Goal: Task Accomplishment & Management: Complete application form

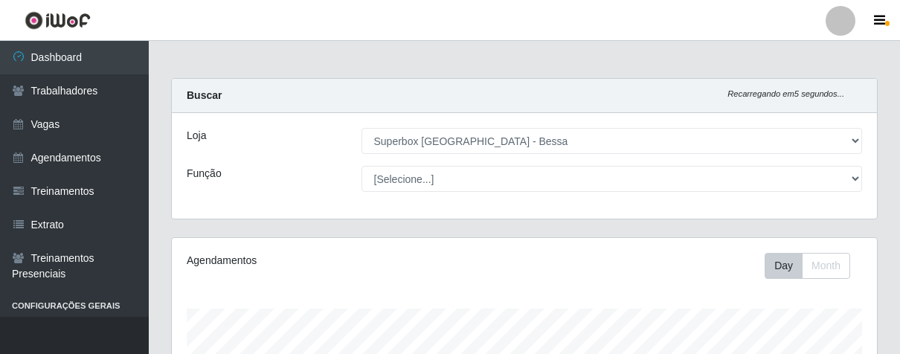
select select "206"
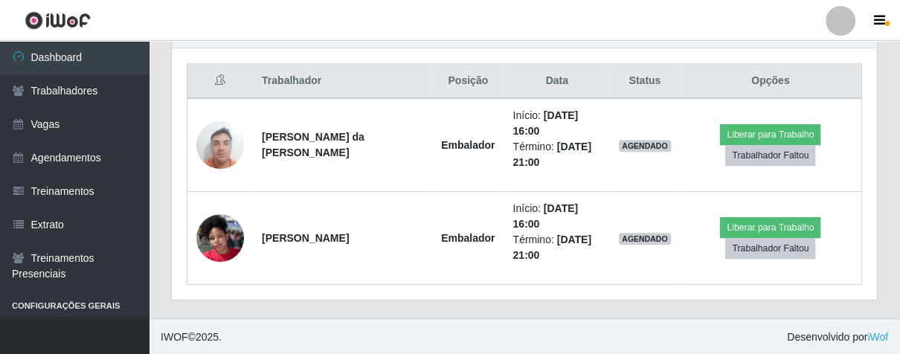
scroll to position [308, 705]
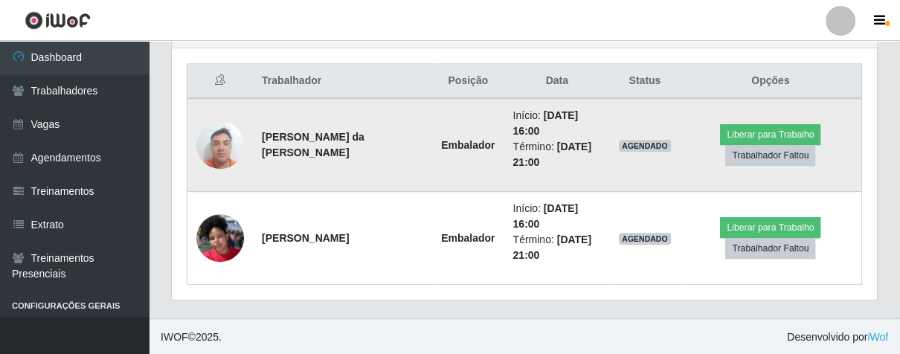
click at [226, 143] on img at bounding box center [220, 144] width 48 height 63
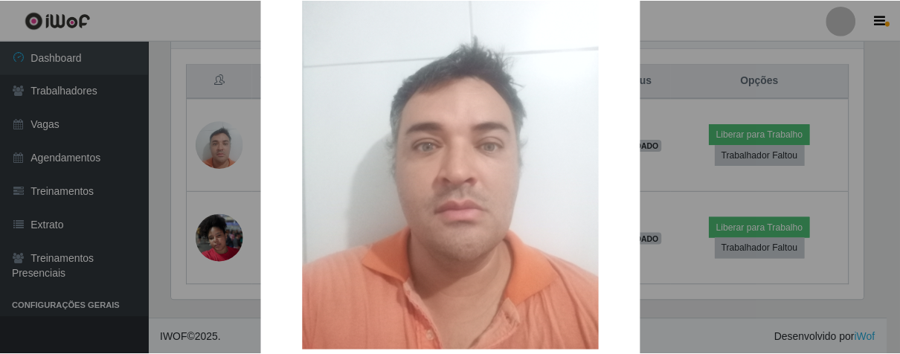
scroll to position [173, 0]
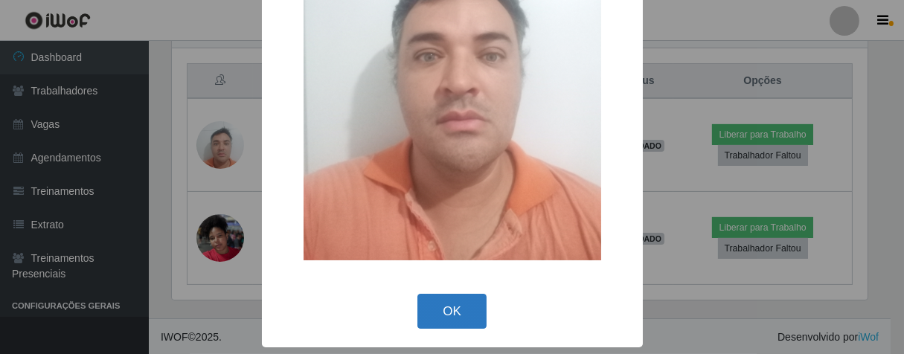
click at [451, 313] on button "OK" at bounding box center [451, 311] width 69 height 35
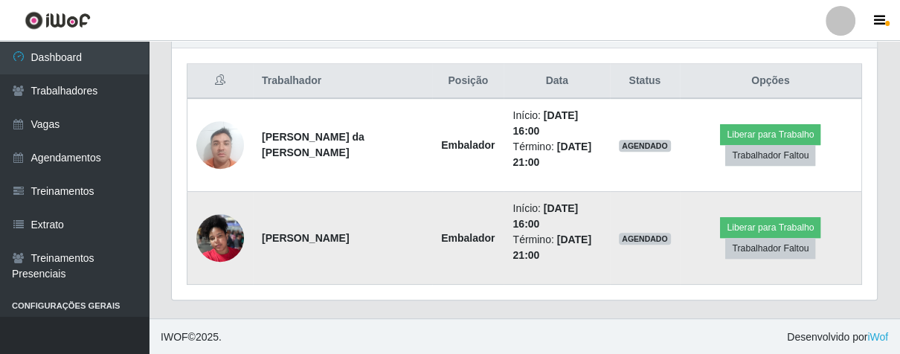
scroll to position [308, 705]
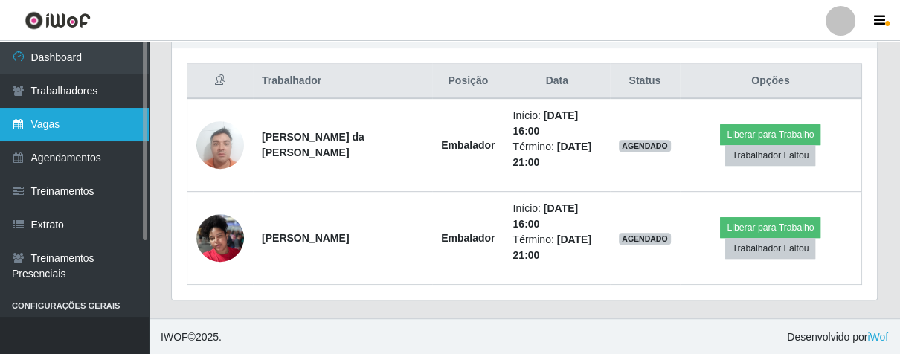
click at [63, 134] on link "Vagas" at bounding box center [74, 124] width 149 height 33
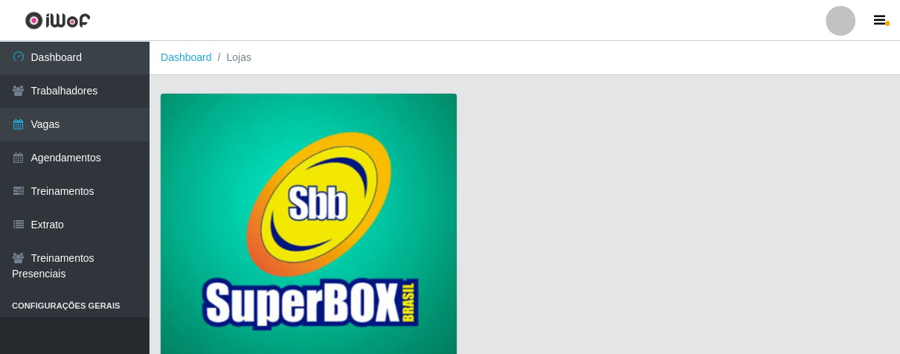
click at [191, 195] on img at bounding box center [309, 228] width 296 height 269
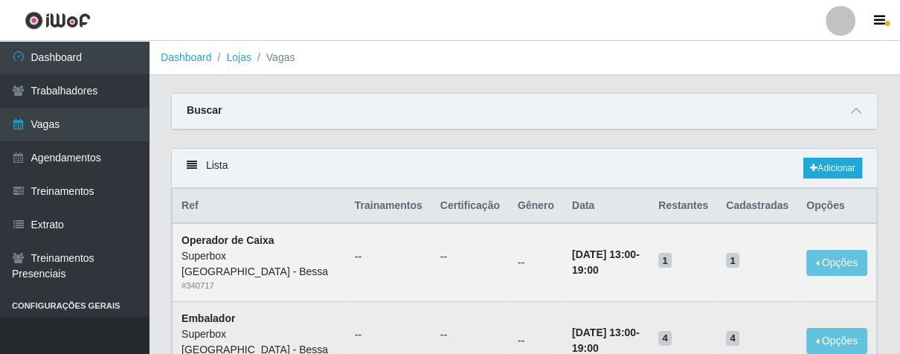
scroll to position [83, 0]
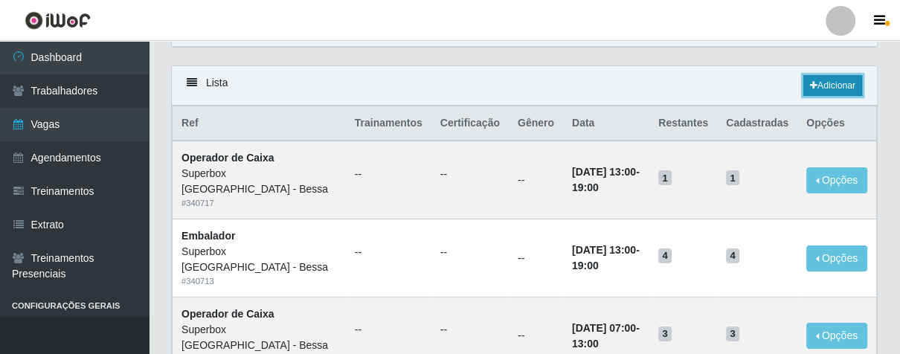
click at [825, 95] on link "Adicionar" at bounding box center [833, 85] width 59 height 21
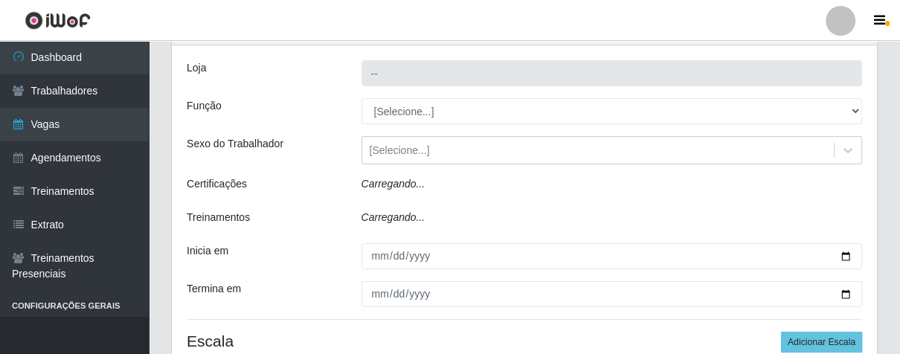
type input "Superbox [GEOGRAPHIC_DATA] - Bessa"
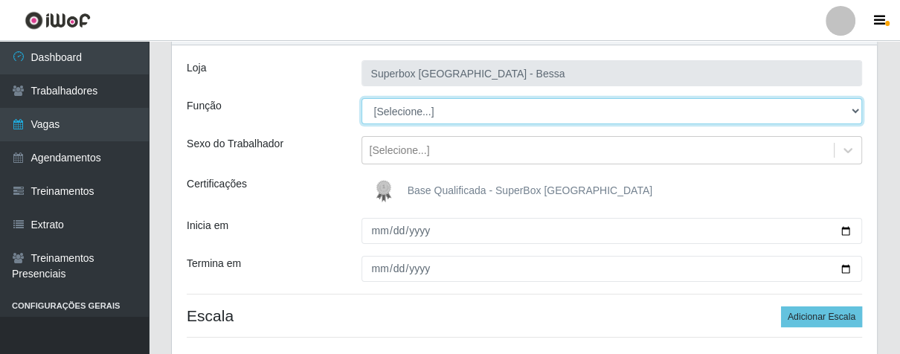
click at [849, 114] on select "[Selecione...] ASG ASG + ASG ++ Embalador Embalador + Embalador ++ Operador de …" at bounding box center [613, 111] width 502 height 26
select select "1"
click at [362, 98] on select "[Selecione...] ASG ASG + ASG ++ Embalador Embalador + Embalador ++ Operador de …" at bounding box center [613, 111] width 502 height 26
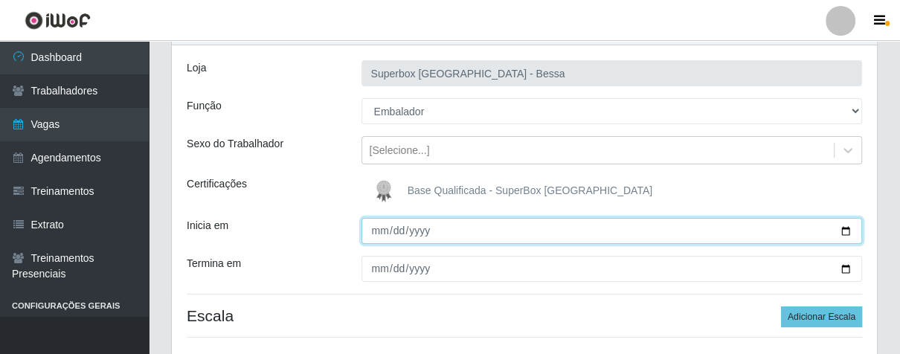
click at [367, 231] on input "Inicia em" at bounding box center [613, 231] width 502 height 26
type input "[DATE]"
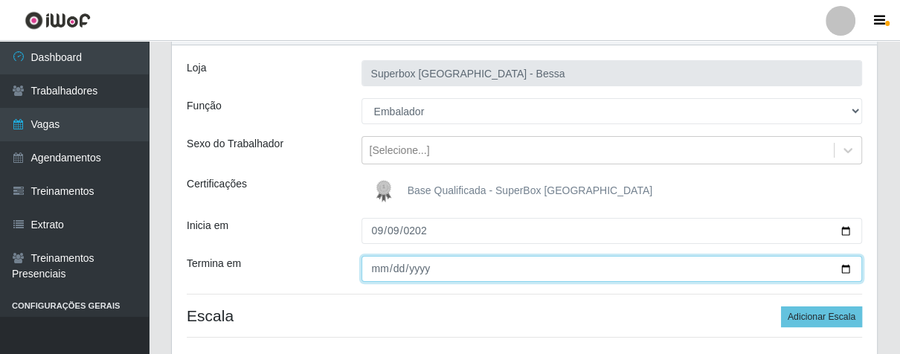
click at [374, 266] on input "Termina em" at bounding box center [613, 269] width 502 height 26
type input "[DATE]"
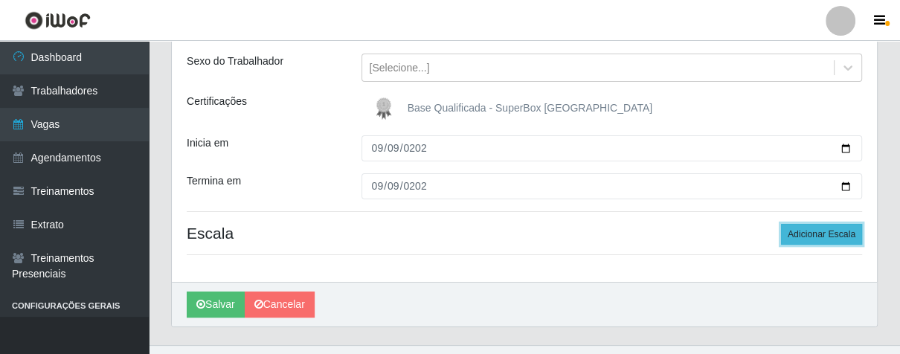
click at [833, 237] on button "Adicionar Escala" at bounding box center [821, 234] width 81 height 21
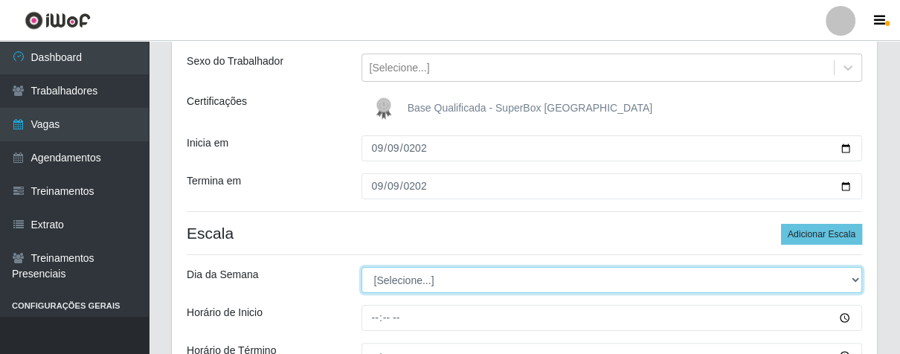
click at [851, 282] on select "[Selecione...] Segunda Terça Quarta Quinta Sexta Sábado Domingo" at bounding box center [613, 280] width 502 height 26
select select "2"
click at [362, 267] on select "[Selecione...] Segunda Terça Quarta Quinta Sexta Sábado Domingo" at bounding box center [613, 280] width 502 height 26
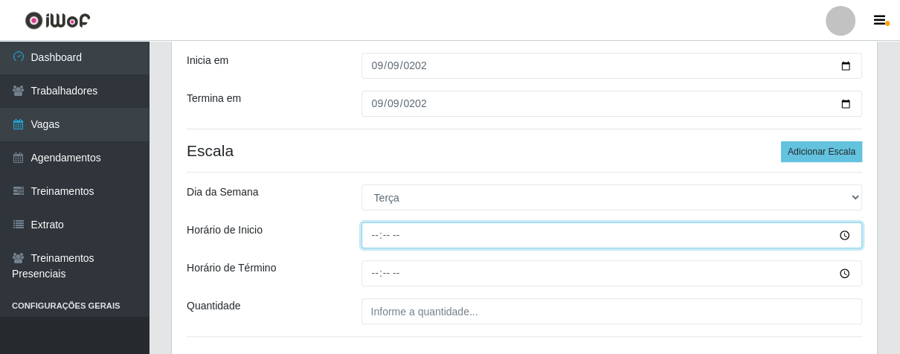
click at [374, 237] on input "Horário de Inicio" at bounding box center [613, 236] width 502 height 26
type input "07:00"
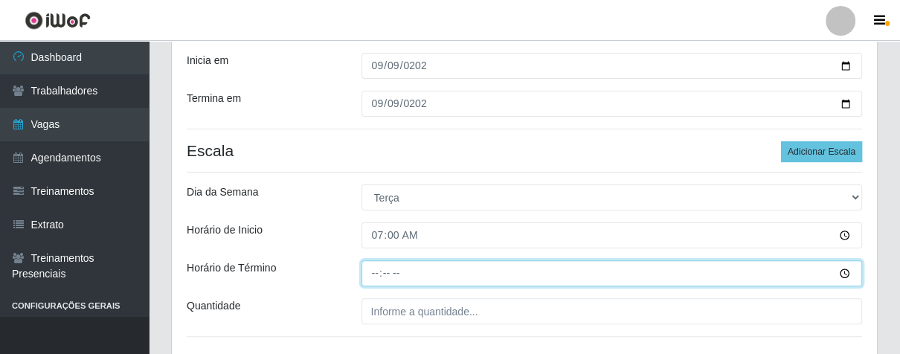
click at [368, 272] on input "Horário de Término" at bounding box center [613, 273] width 502 height 26
type input "13:00"
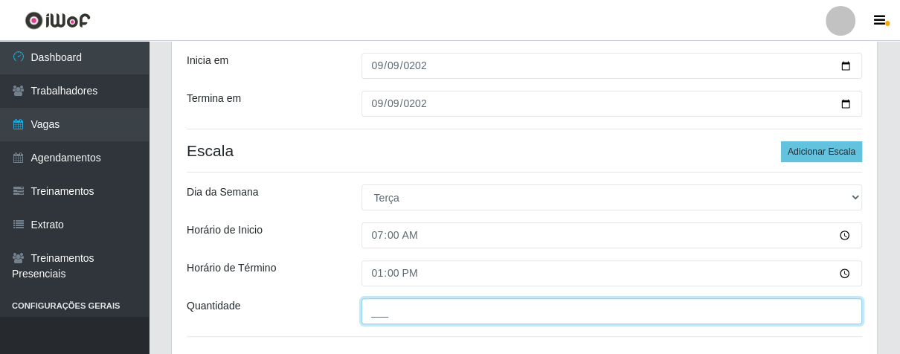
click at [410, 310] on input "___" at bounding box center [613, 311] width 502 height 26
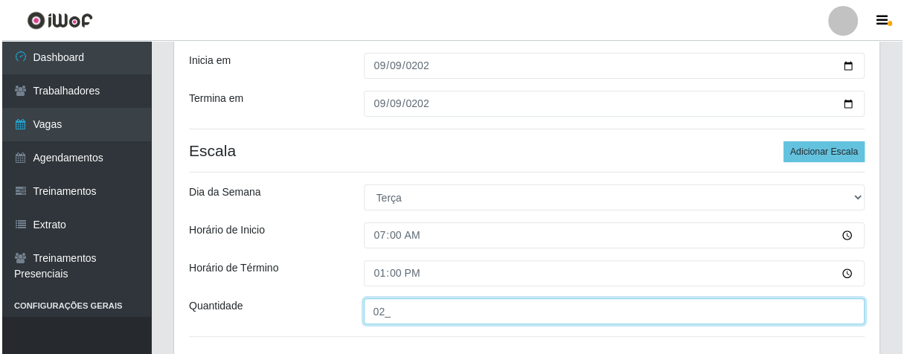
scroll to position [357, 0]
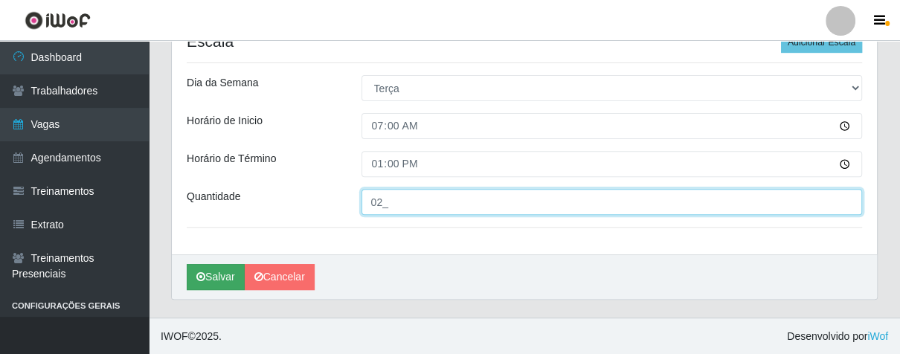
type input "02_"
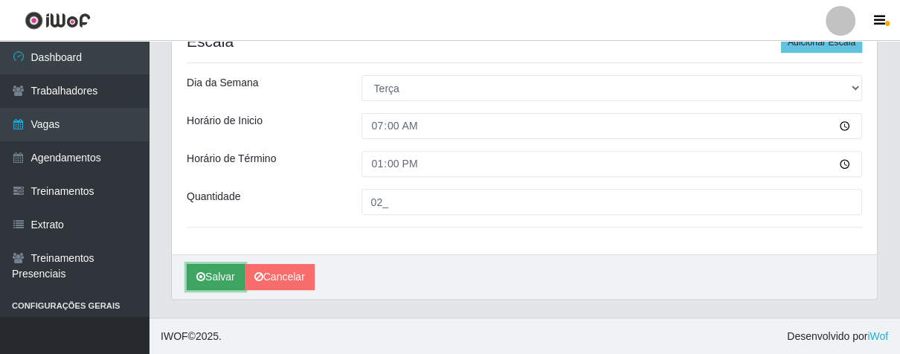
click at [207, 268] on button "Salvar" at bounding box center [216, 277] width 58 height 26
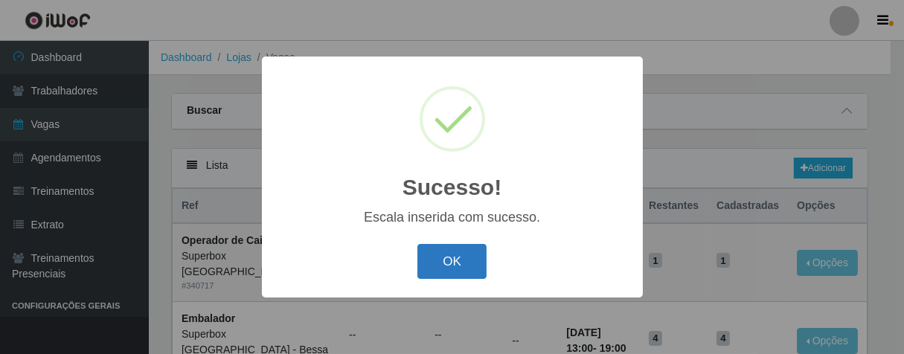
click at [441, 260] on button "OK" at bounding box center [451, 261] width 69 height 35
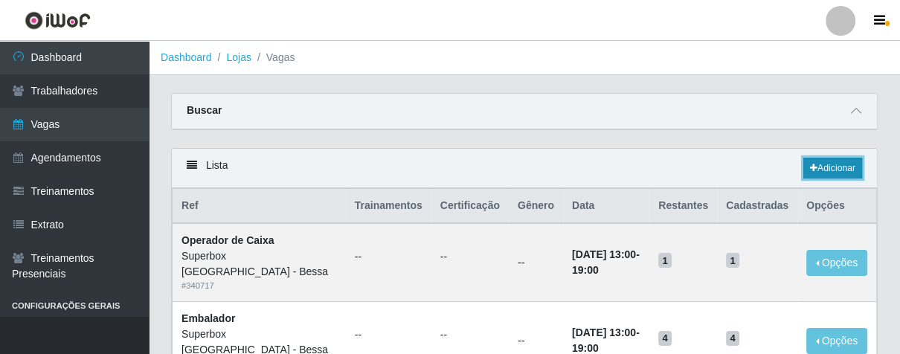
click at [813, 167] on icon at bounding box center [813, 168] width 7 height 9
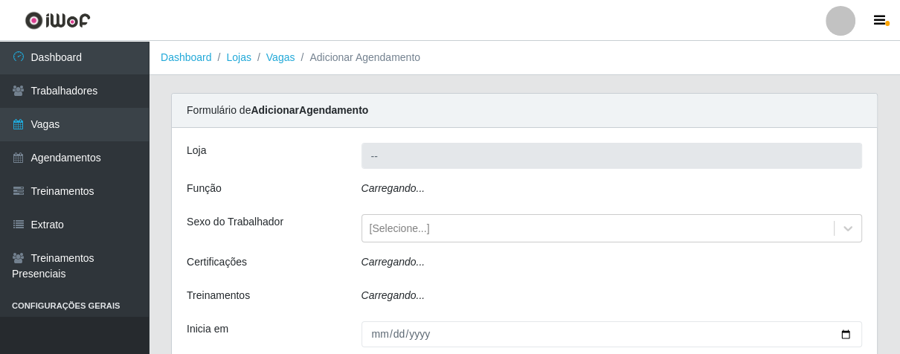
type input "Superbox [GEOGRAPHIC_DATA] - Bessa"
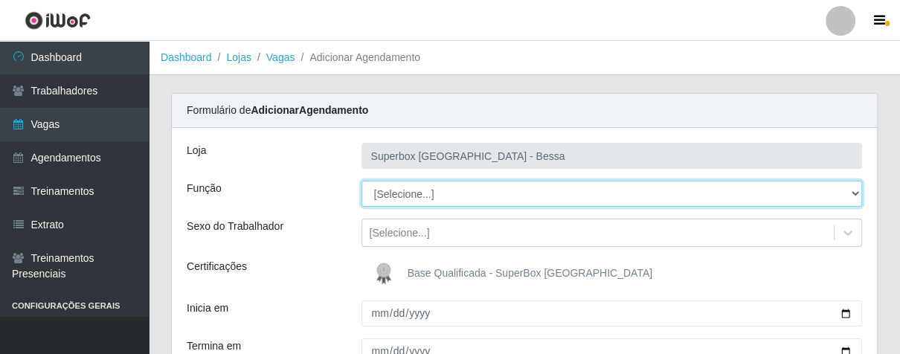
click at [851, 193] on select "[Selecione...] ASG ASG + ASG ++ Embalador Embalador + Embalador ++ Operador de …" at bounding box center [613, 194] width 502 height 26
select select "1"
click at [362, 181] on select "[Selecione...] ASG ASG + ASG ++ Embalador Embalador + Embalador ++ Operador de …" at bounding box center [613, 194] width 502 height 26
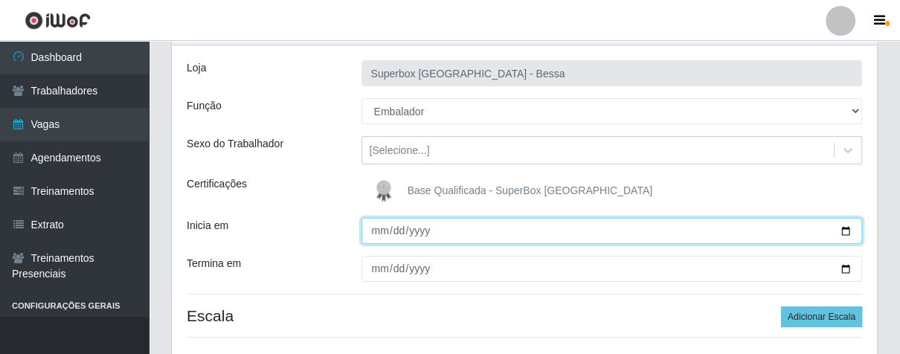
click at [372, 236] on input "Inicia em" at bounding box center [613, 231] width 502 height 26
type input "[DATE]"
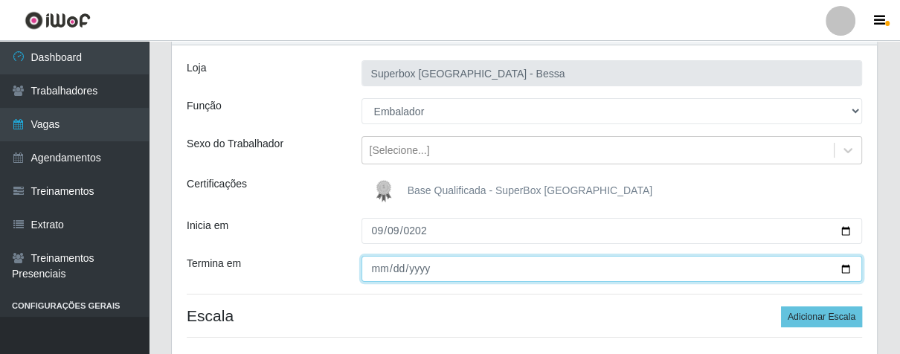
click at [373, 275] on input "Termina em" at bounding box center [613, 269] width 502 height 26
type input "[DATE]"
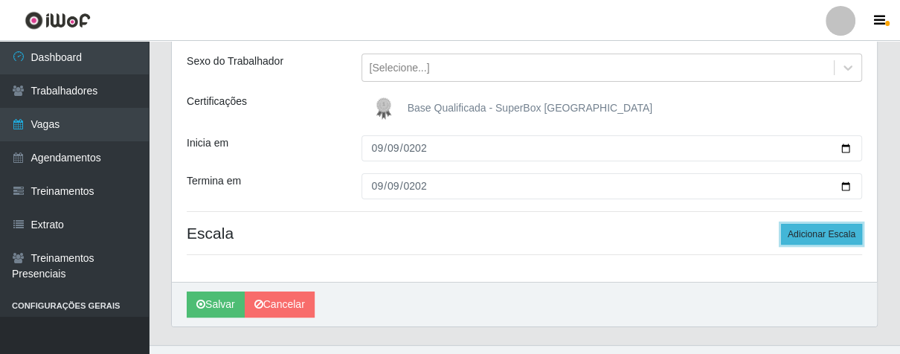
click at [816, 237] on button "Adicionar Escala" at bounding box center [821, 234] width 81 height 21
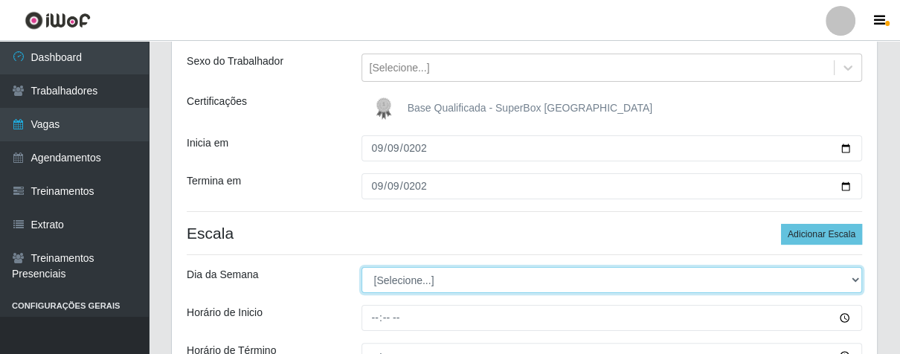
drag, startPoint x: 855, startPoint y: 283, endPoint x: 833, endPoint y: 278, distance: 22.9
click at [853, 283] on select "[Selecione...] Segunda Terça Quarta Quinta Sexta Sábado Domingo" at bounding box center [613, 280] width 502 height 26
select select "2"
click at [362, 267] on select "[Selecione...] Segunda Terça Quarta Quinta Sexta Sábado Domingo" at bounding box center [613, 280] width 502 height 26
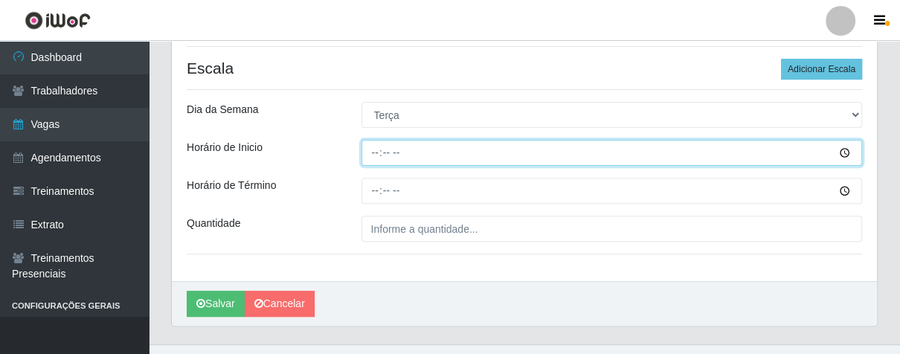
click at [377, 149] on input "Horário de Inicio" at bounding box center [613, 153] width 502 height 26
type input "16:00"
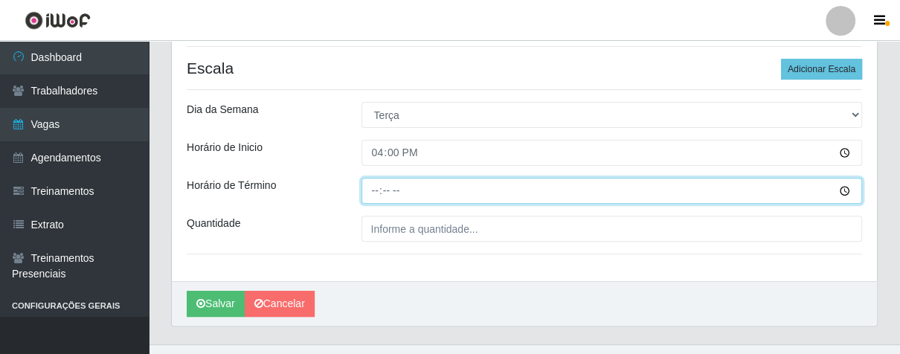
click at [373, 189] on input "Horário de Término" at bounding box center [613, 191] width 502 height 26
type input "21:00"
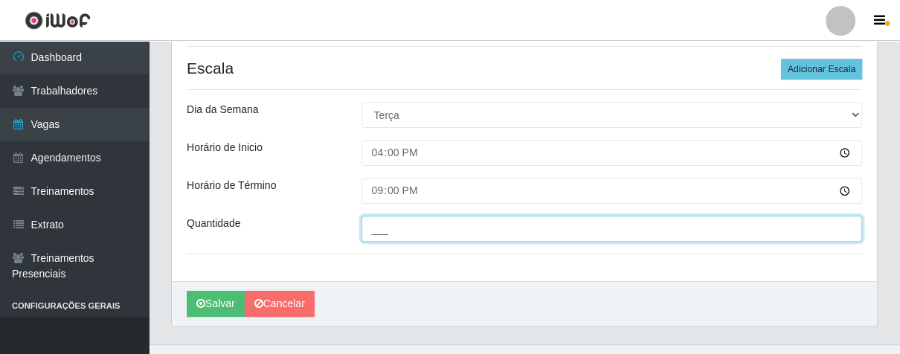
click at [389, 224] on input "___" at bounding box center [613, 229] width 502 height 26
type input "03_"
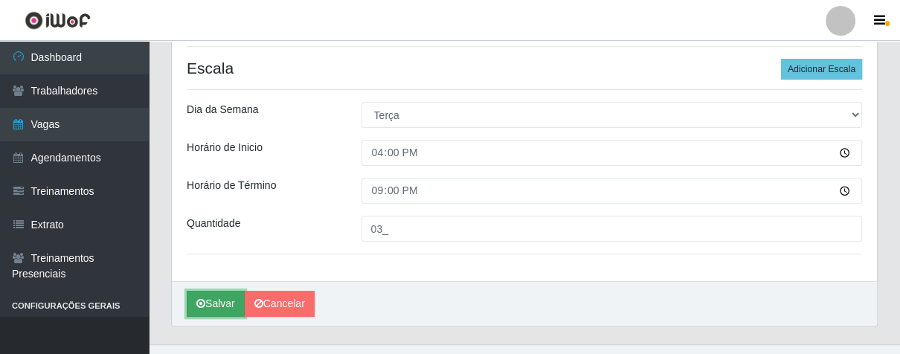
click at [228, 302] on button "Salvar" at bounding box center [216, 304] width 58 height 26
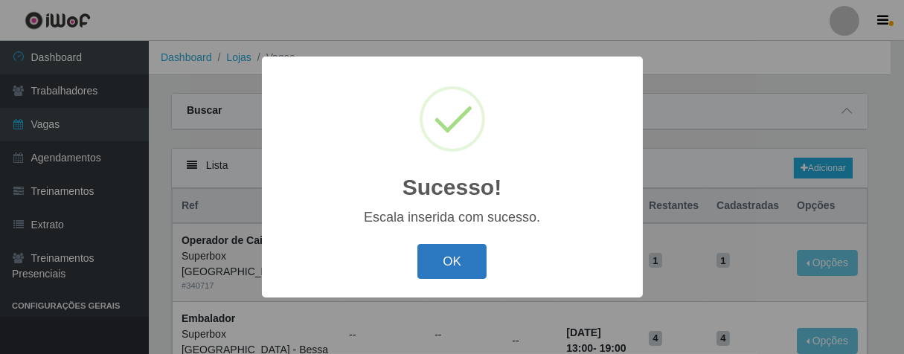
click at [438, 261] on button "OK" at bounding box center [451, 261] width 69 height 35
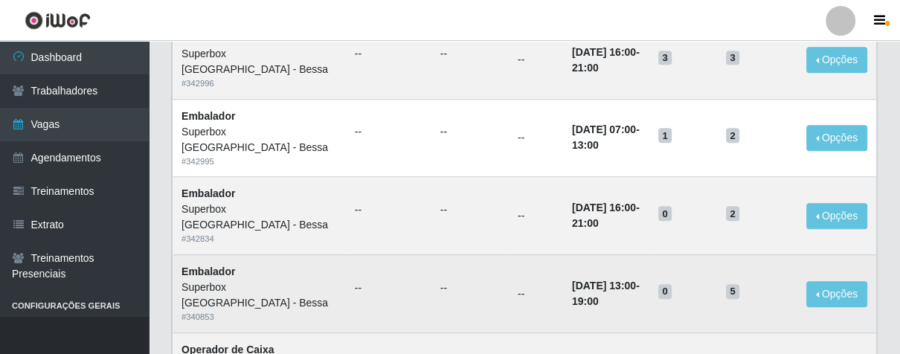
scroll to position [744, 0]
